Goal: Download file/media

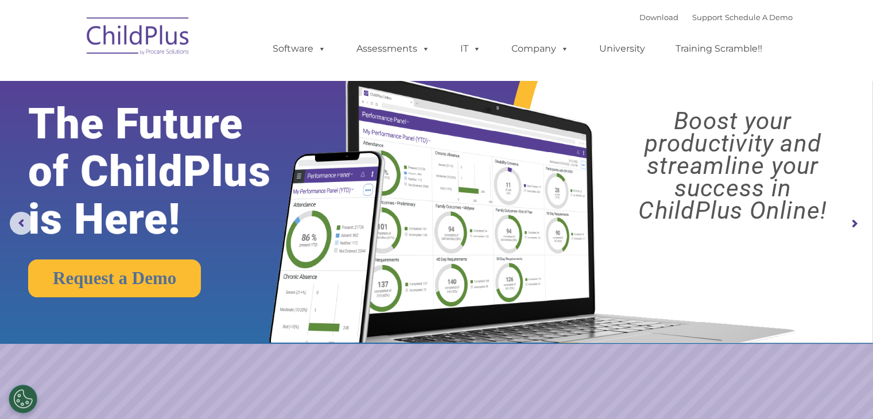
select select "MEDIUM"
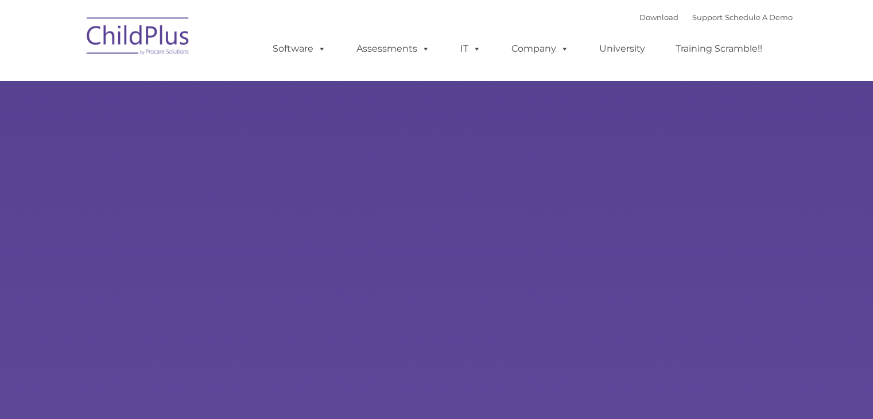
type input ""
select select "MEDIUM"
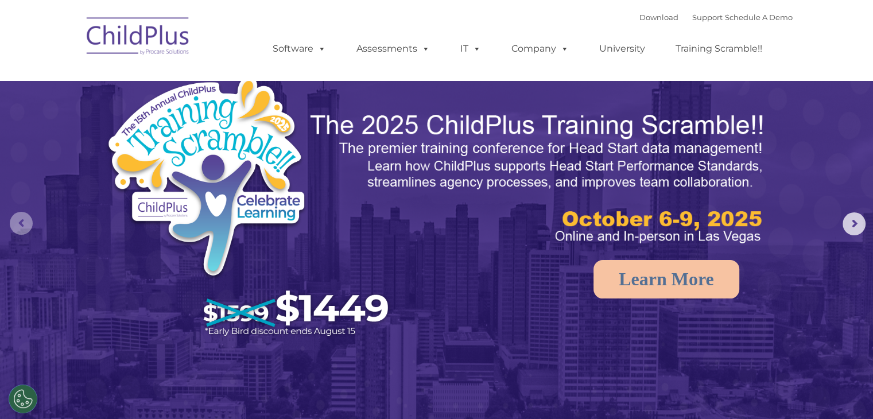
click at [13, 224] on rs-arrow at bounding box center [21, 223] width 23 height 23
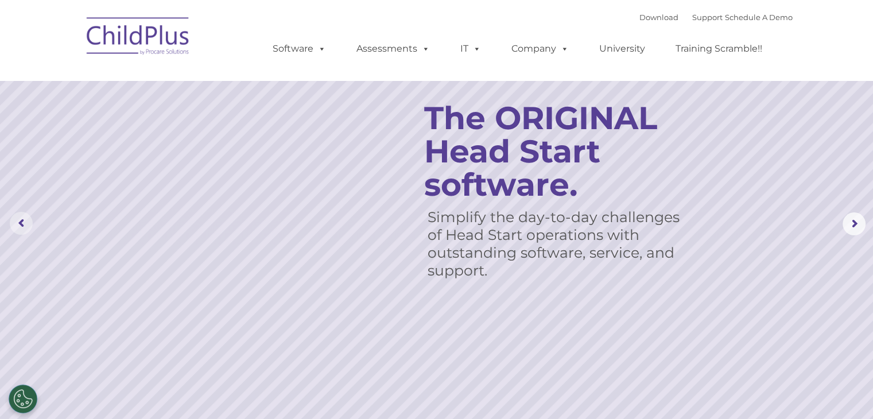
click at [13, 223] on rs-arrow at bounding box center [21, 223] width 23 height 23
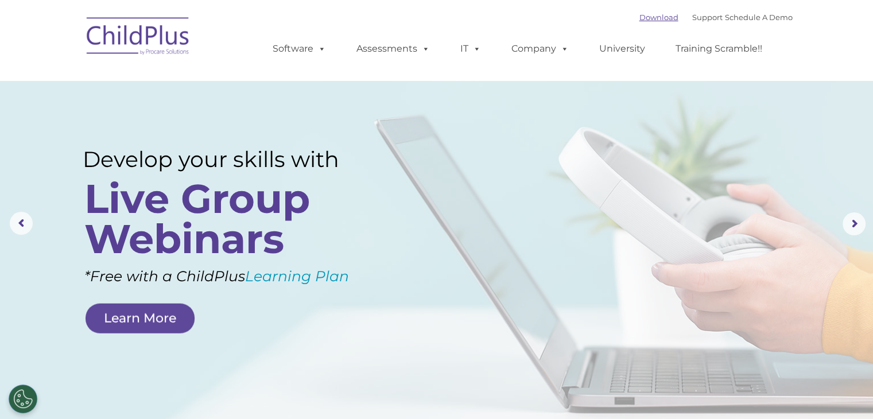
click at [642, 14] on link "Download" at bounding box center [658, 17] width 39 height 9
